Goal: Transaction & Acquisition: Purchase product/service

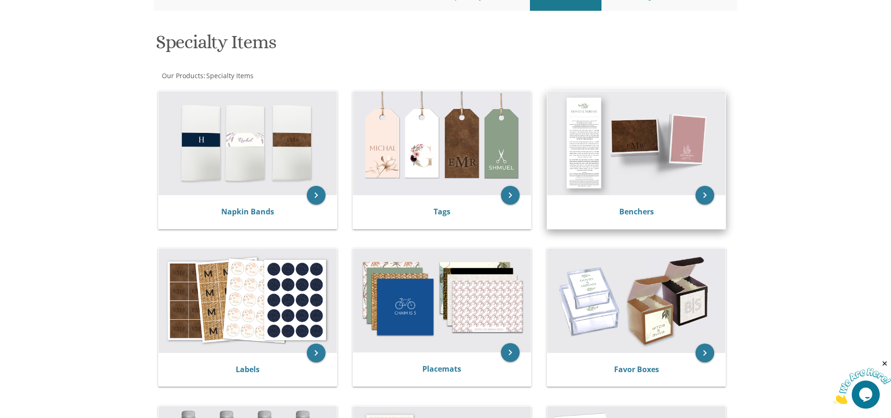
scroll to position [94, 0]
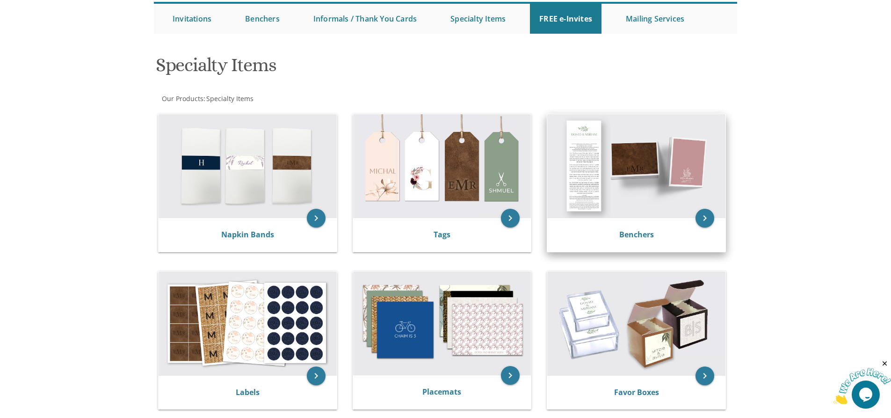
click at [638, 193] on img at bounding box center [636, 166] width 178 height 104
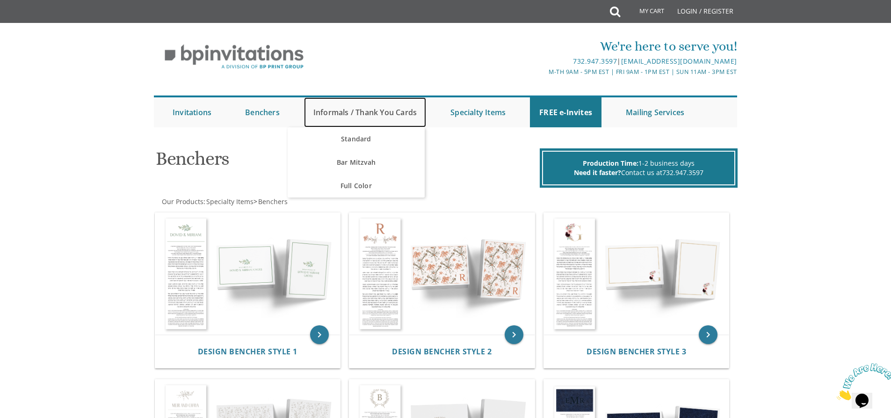
click at [387, 120] on link "Informals / Thank You Cards" at bounding box center [365, 112] width 122 height 30
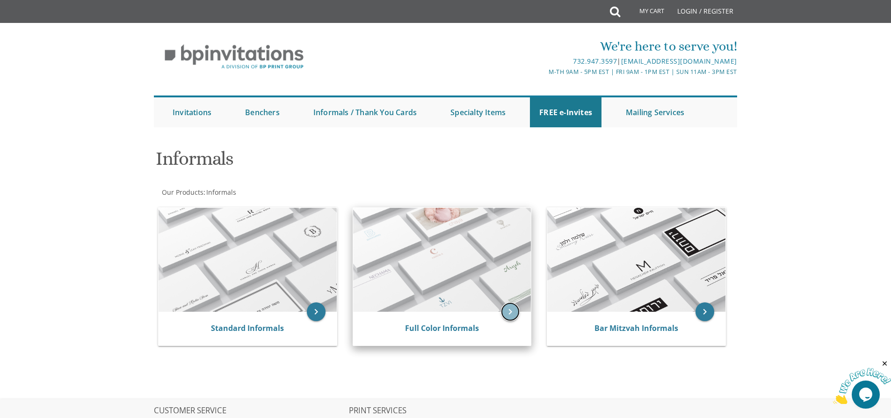
click at [503, 313] on icon "keyboard_arrow_right" at bounding box center [510, 311] width 19 height 19
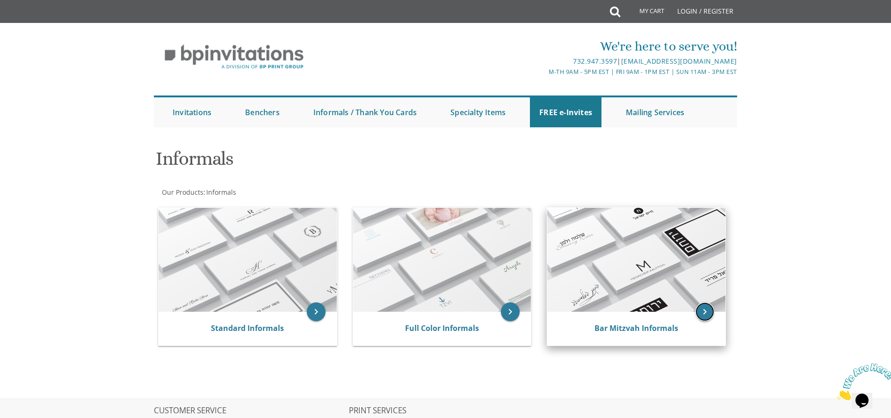
click at [703, 311] on icon "keyboard_arrow_right" at bounding box center [704, 311] width 19 height 19
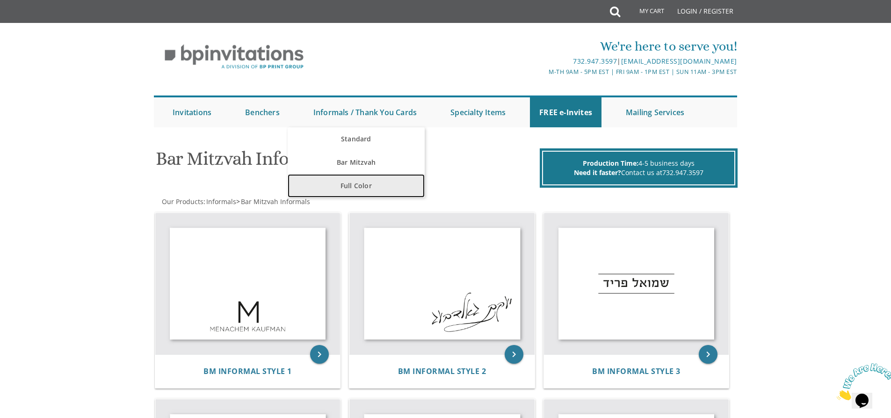
click at [377, 182] on link "Full Color" at bounding box center [356, 185] width 137 height 23
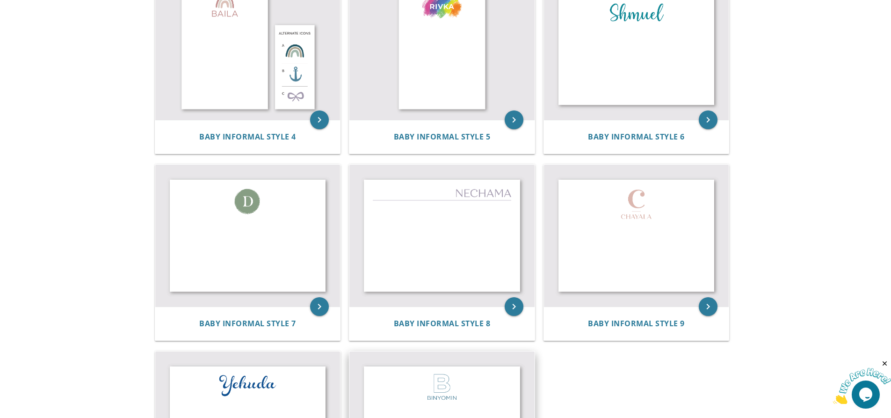
scroll to position [374, 0]
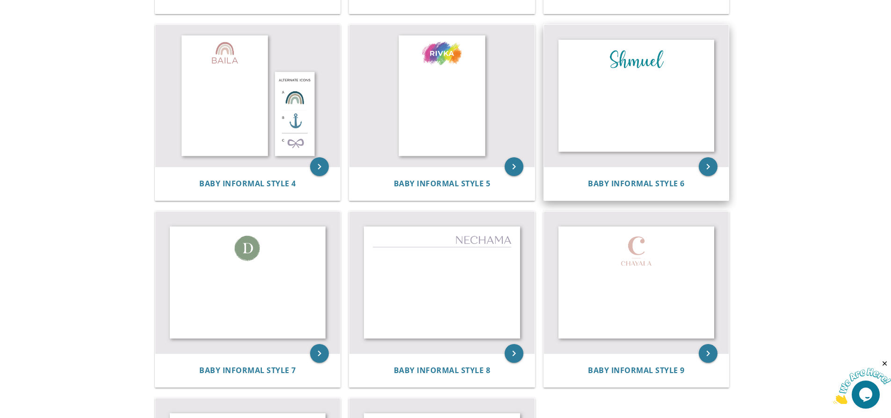
click at [655, 118] on img at bounding box center [636, 96] width 185 height 142
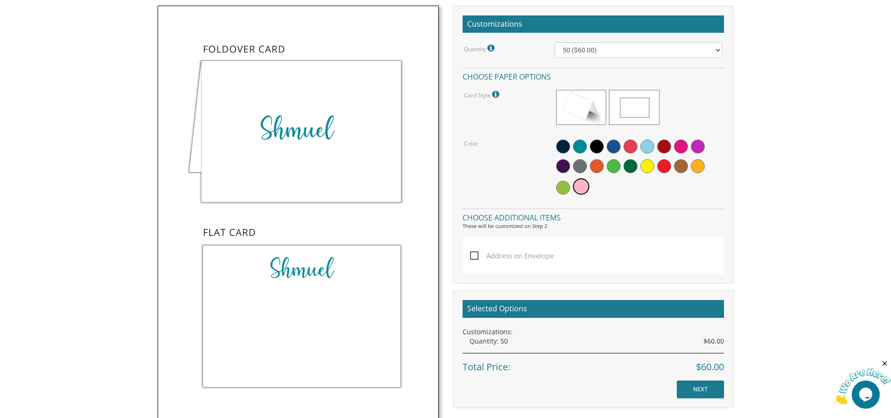
scroll to position [281, 0]
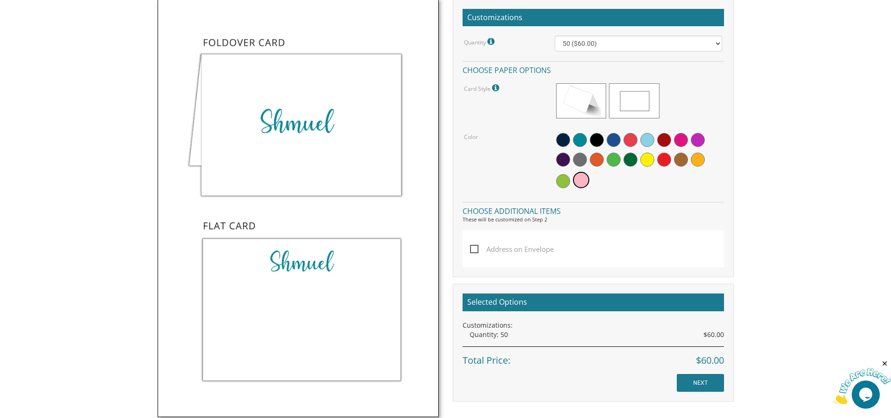
click at [361, 151] on img at bounding box center [298, 208] width 281 height 418
click at [312, 137] on img at bounding box center [298, 208] width 281 height 418
drag, startPoint x: 515, startPoint y: 220, endPoint x: 530, endPoint y: 221, distance: 15.0
click at [516, 221] on div "These will be customized on Step 2" at bounding box center [593, 219] width 261 height 7
click at [542, 224] on div "Customizations Quantity Please note: Quantities may be modified after order com…" at bounding box center [593, 138] width 281 height 278
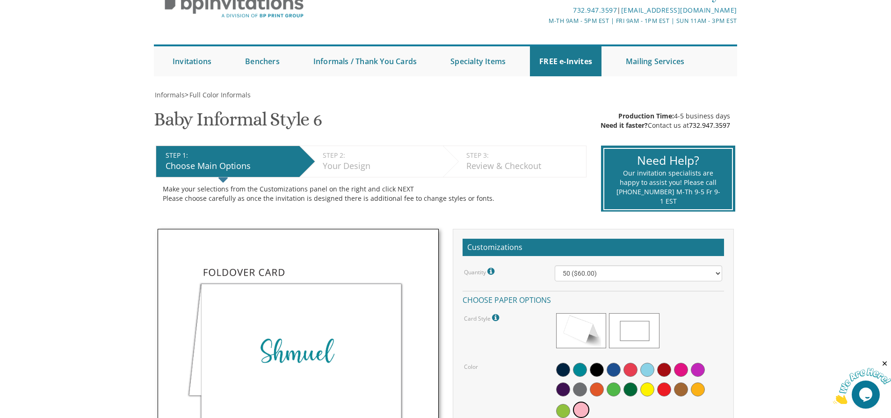
scroll to position [0, 0]
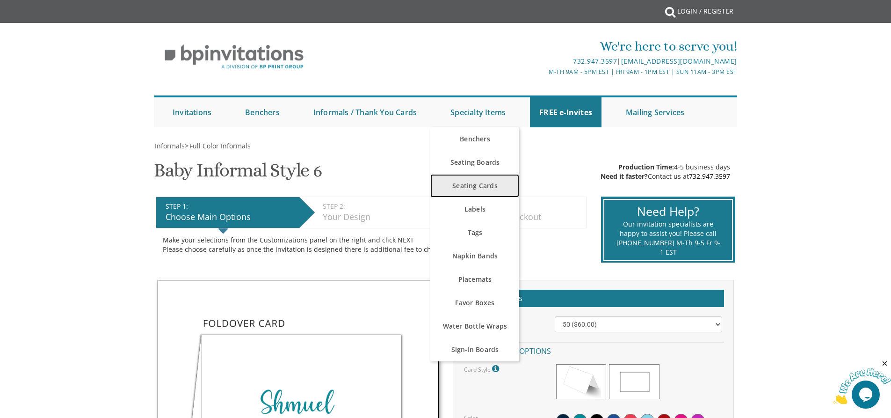
click at [492, 189] on link "Seating Cards" at bounding box center [474, 185] width 89 height 23
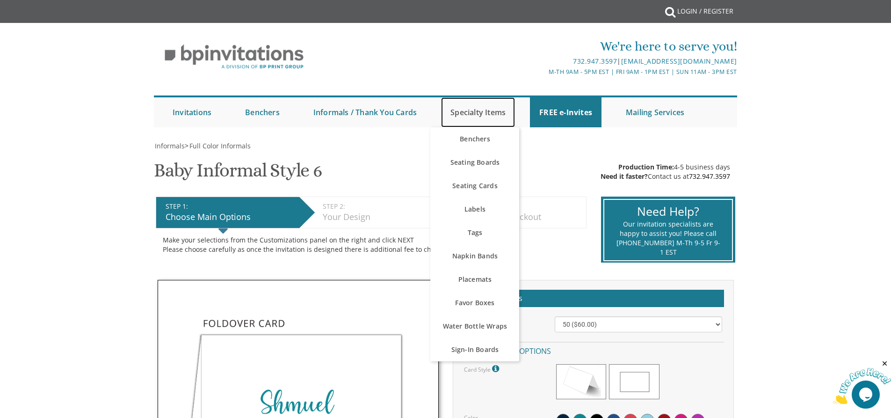
click at [484, 113] on link "Specialty Items" at bounding box center [478, 112] width 74 height 30
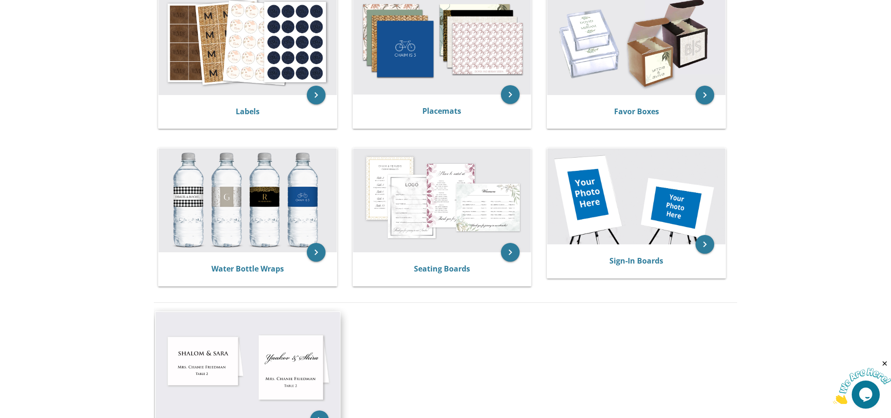
scroll to position [327, 0]
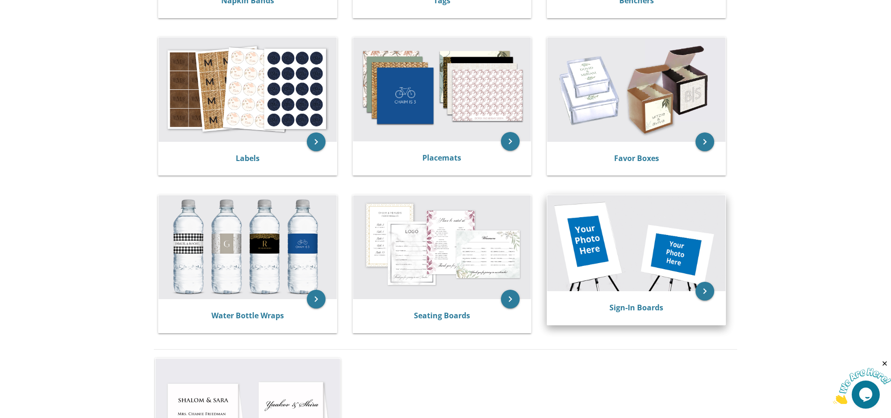
click at [684, 304] on div "Sign-In Boards" at bounding box center [636, 307] width 156 height 11
click at [706, 292] on icon "keyboard_arrow_right" at bounding box center [704, 291] width 19 height 19
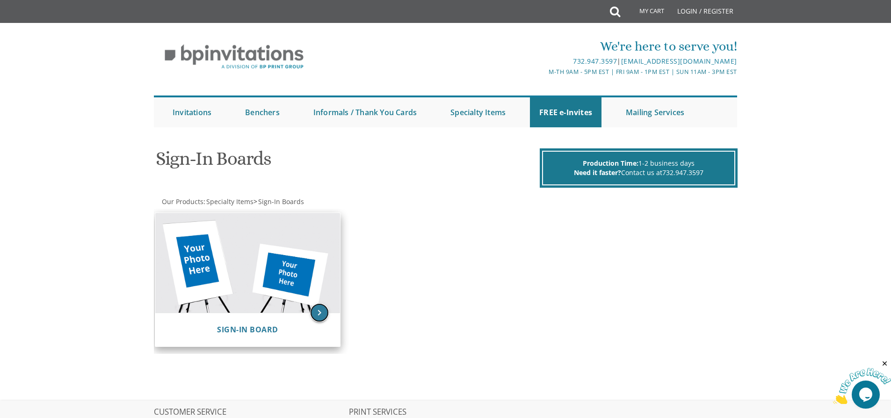
click at [320, 313] on icon "keyboard_arrow_right" at bounding box center [319, 312] width 19 height 19
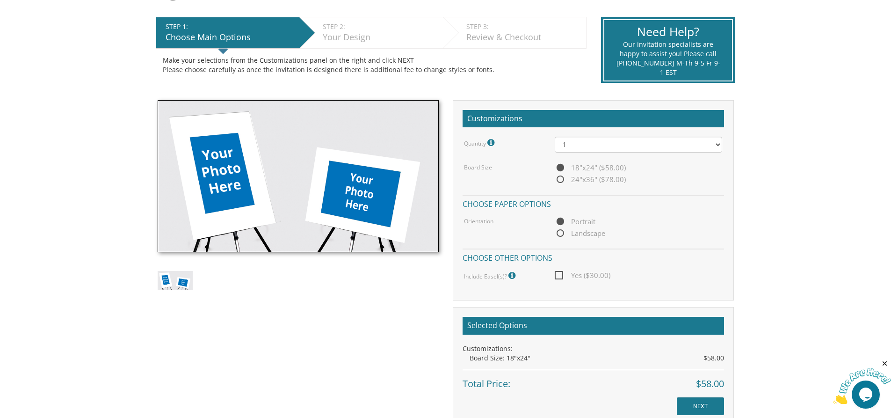
scroll to position [187, 0]
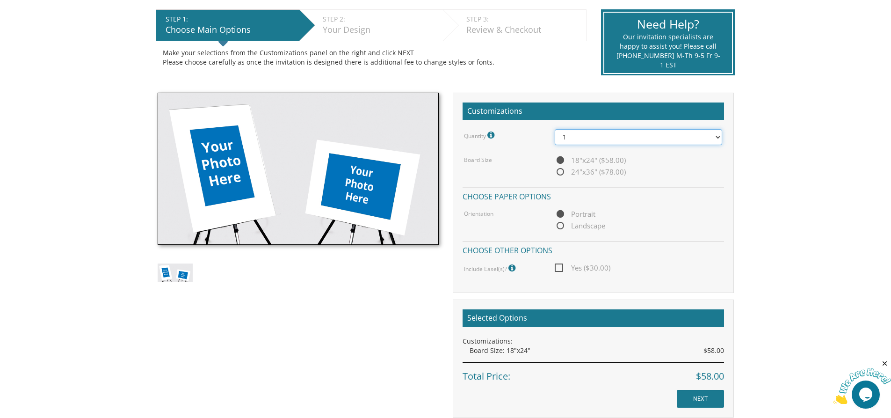
click at [716, 140] on select "1 2 3 4 5 6 7 8 9 10" at bounding box center [638, 137] width 167 height 16
click at [825, 125] on body "My Cart {{shoppingcart.totalQuantityDisplay}} Total: {{shoppingcart.subtotal}} …" at bounding box center [445, 282] width 891 height 938
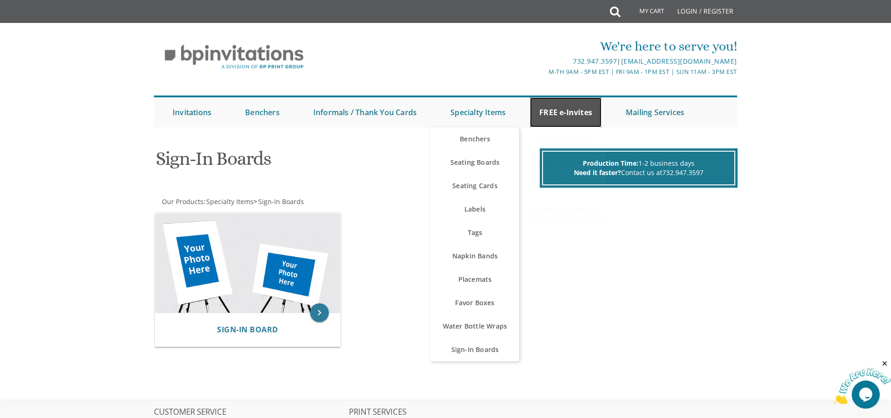
click at [563, 110] on link "FREE e-Invites" at bounding box center [566, 112] width 72 height 30
